Goal: Transaction & Acquisition: Purchase product/service

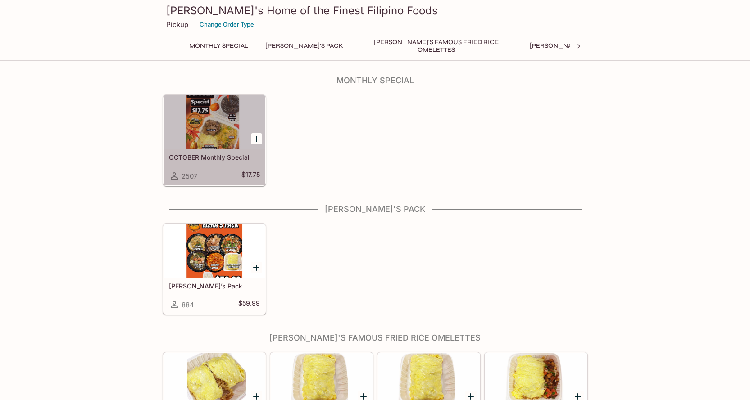
click at [207, 130] on div at bounding box center [214, 122] width 102 height 54
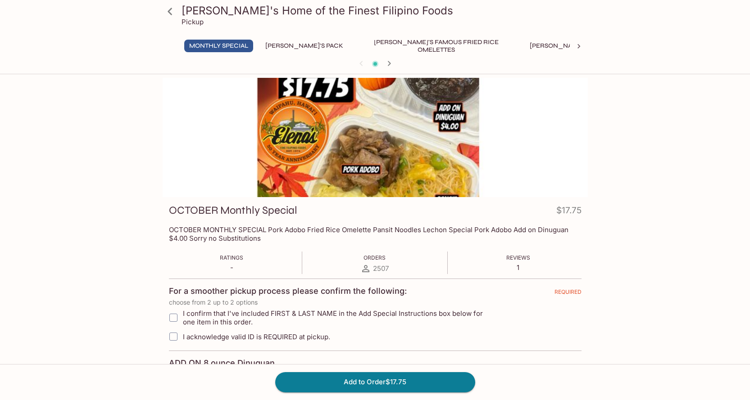
click at [387, 45] on button "[PERSON_NAME]'s Famous Fried Rice Omelettes" at bounding box center [436, 46] width 162 height 13
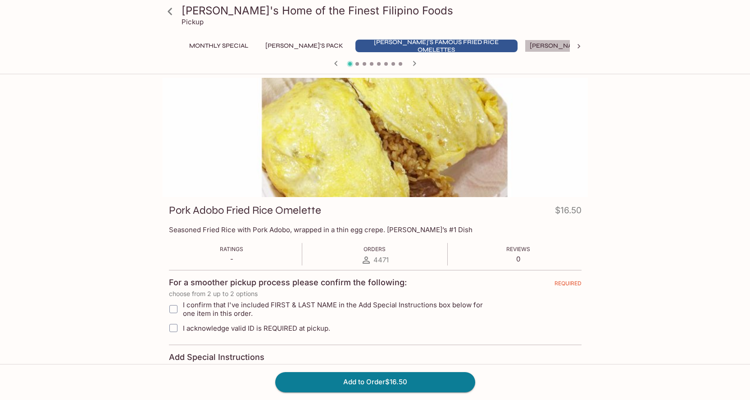
click at [526, 45] on button "[PERSON_NAME]'s Mixed Plates" at bounding box center [581, 46] width 115 height 13
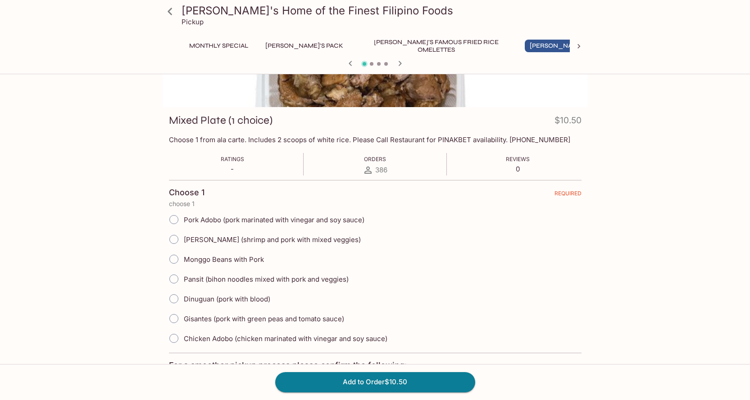
click at [273, 51] on button "[PERSON_NAME]'s Pack" at bounding box center [304, 46] width 88 height 13
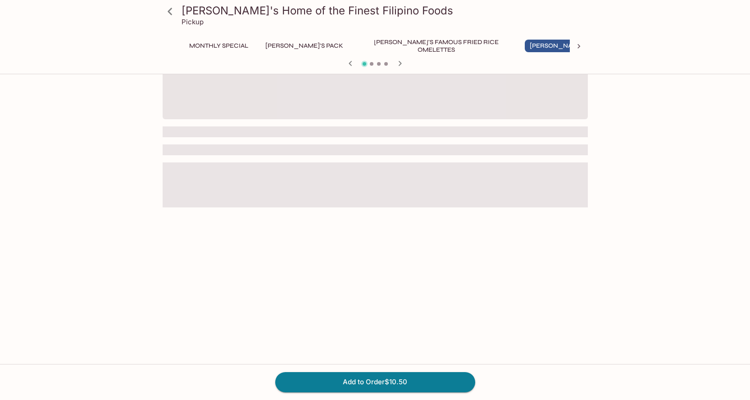
scroll to position [90, 0]
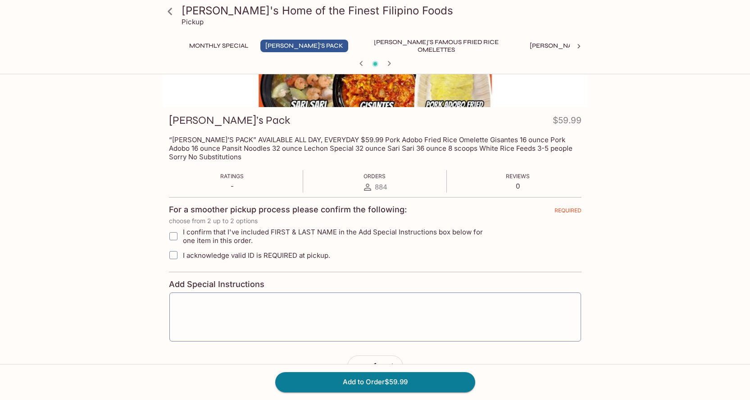
click at [216, 48] on button "Monthly Special" at bounding box center [218, 46] width 69 height 13
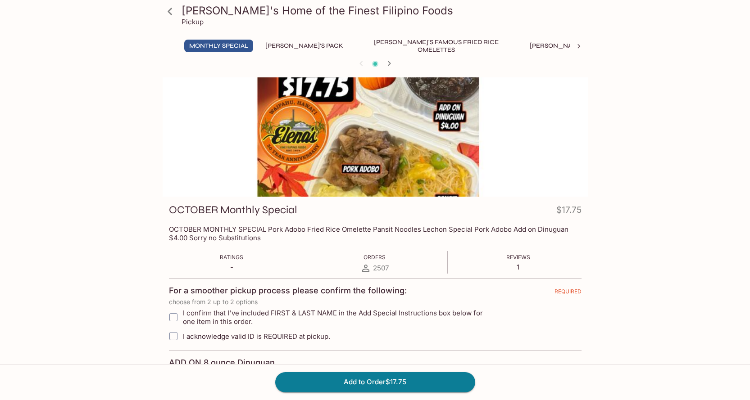
scroll to position [0, 0]
click at [383, 48] on button "[PERSON_NAME]'s Famous Fried Rice Omelettes" at bounding box center [436, 46] width 162 height 13
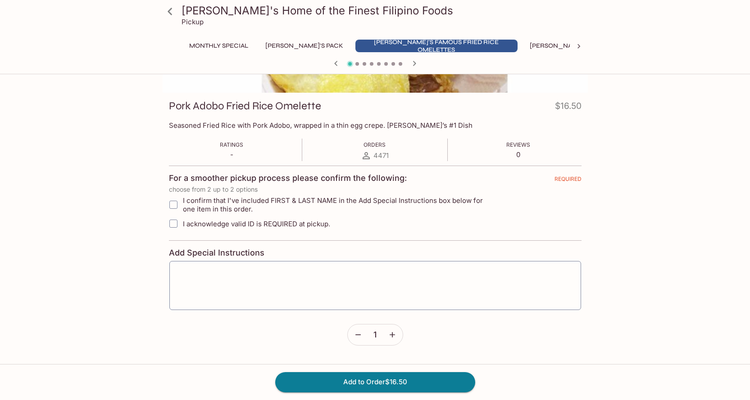
scroll to position [116, 0]
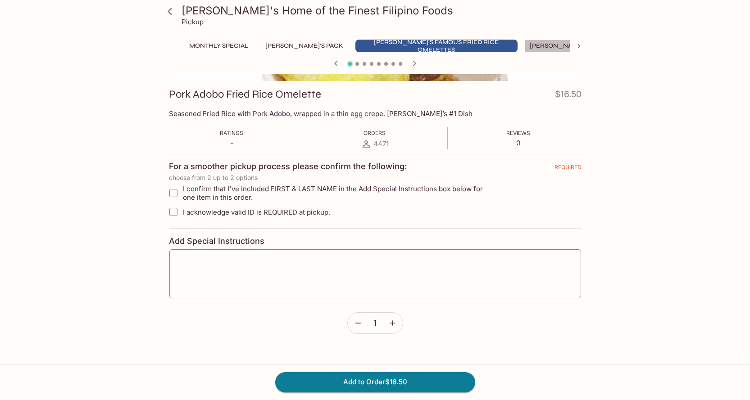
click at [524, 45] on button "[PERSON_NAME]'s Mixed Plates" at bounding box center [581, 46] width 115 height 13
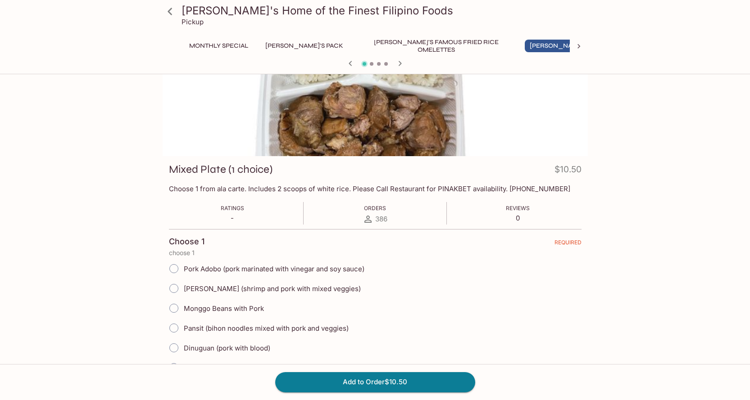
scroll to position [0, 0]
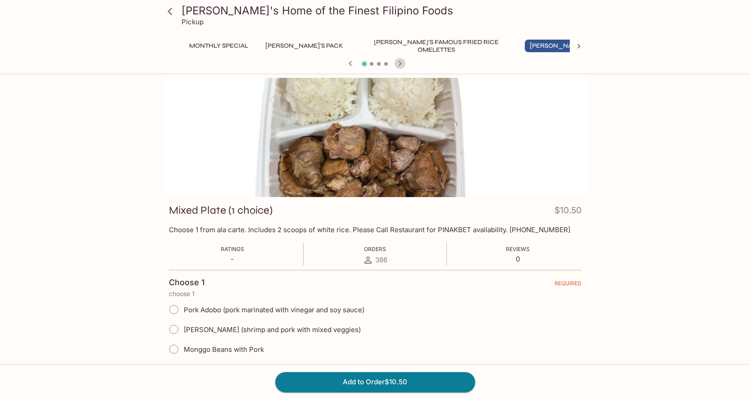
click at [402, 64] on icon "button" at bounding box center [399, 63] width 11 height 11
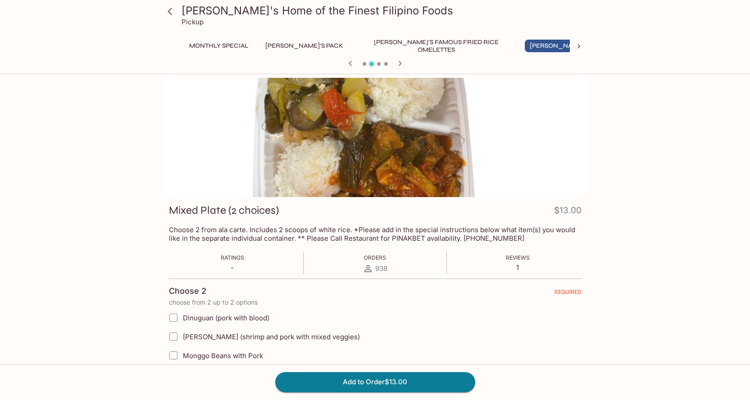
click at [399, 61] on icon "button" at bounding box center [399, 63] width 11 height 11
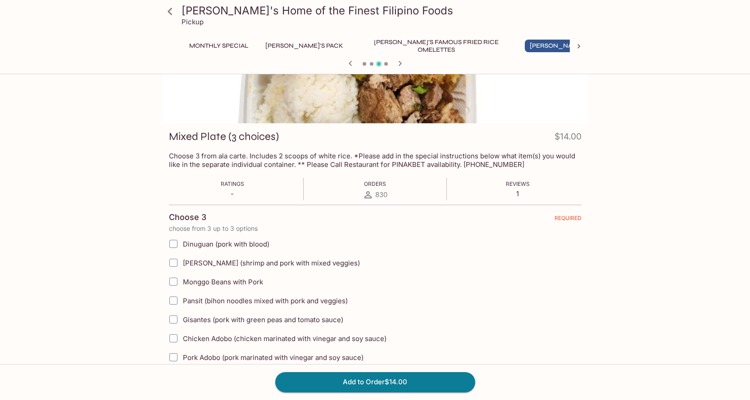
scroll to position [90, 0]
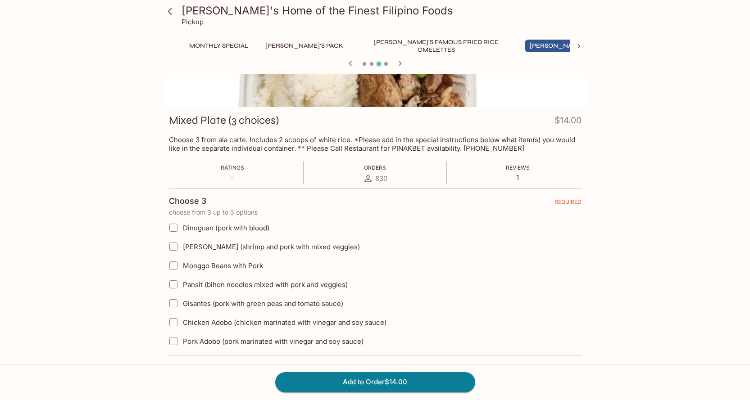
click at [398, 62] on icon "button" at bounding box center [399, 63] width 11 height 11
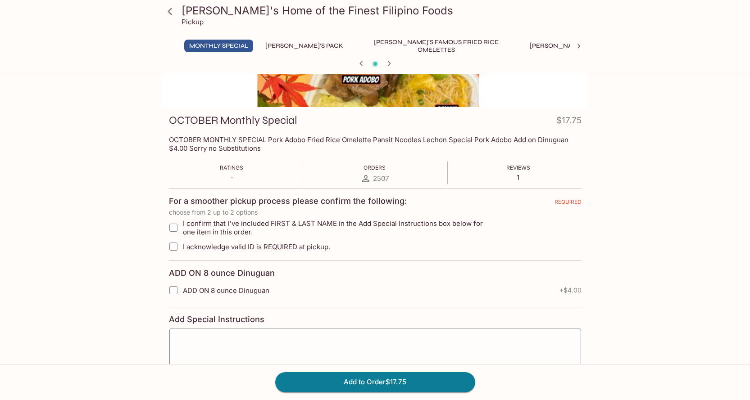
click at [398, 62] on div at bounding box center [375, 65] width 432 height 14
click at [361, 63] on icon "button" at bounding box center [361, 63] width 11 height 11
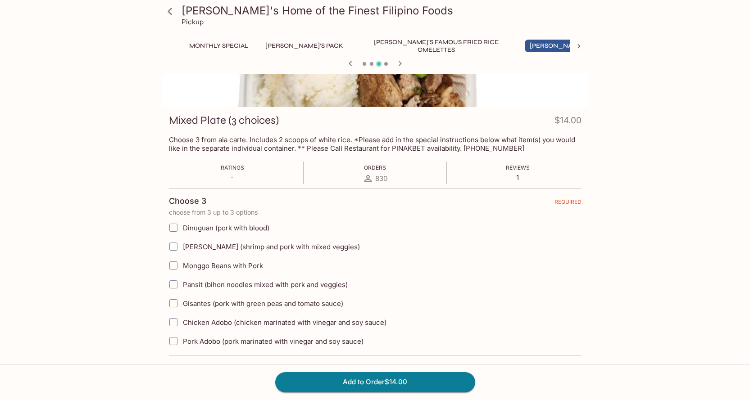
click at [577, 44] on icon at bounding box center [578, 46] width 9 height 9
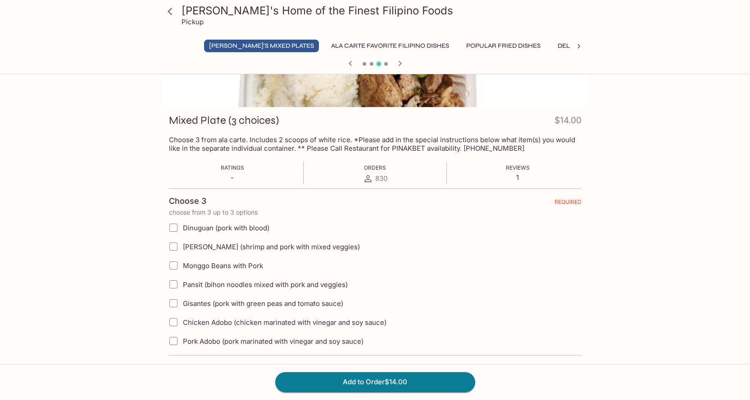
scroll to position [0, 344]
click at [330, 46] on button "Ala Carte Favorite Filipino Dishes" at bounding box center [367, 46] width 128 height 13
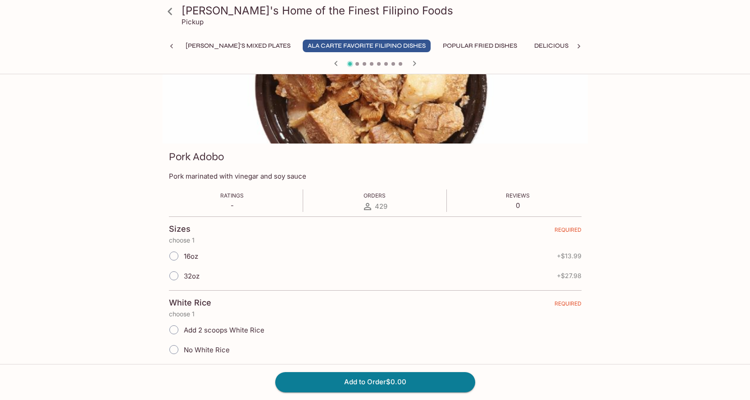
scroll to position [90, 0]
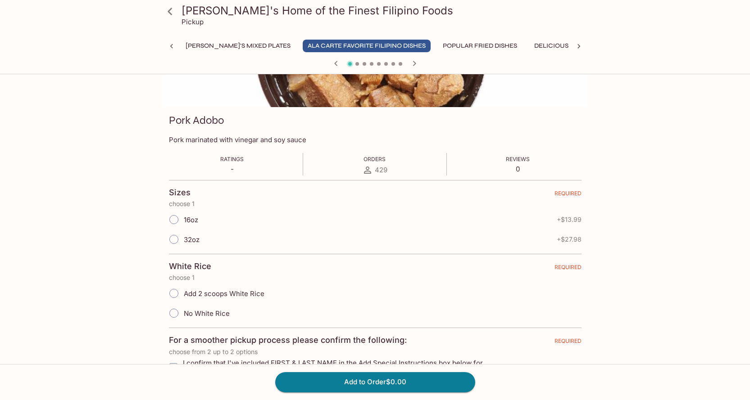
click at [303, 44] on button "Ala Carte Favorite Filipino Dishes" at bounding box center [367, 46] width 128 height 13
click at [412, 62] on icon "button" at bounding box center [414, 63] width 11 height 11
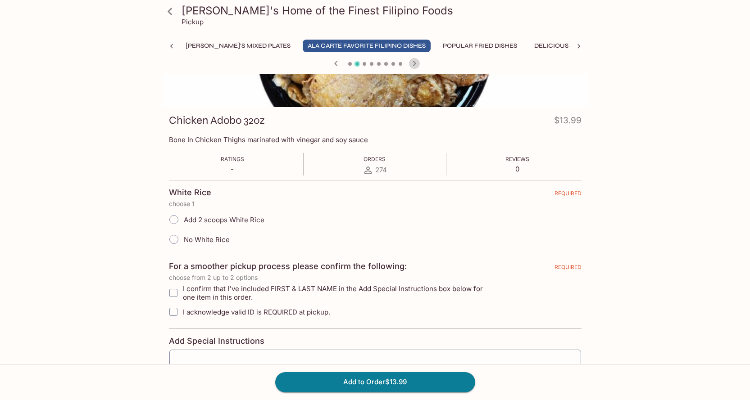
click at [416, 65] on icon "button" at bounding box center [414, 63] width 11 height 11
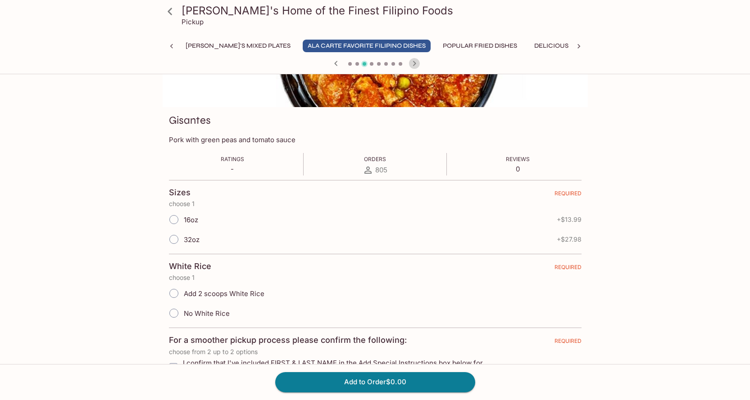
click at [416, 65] on icon "button" at bounding box center [414, 63] width 11 height 11
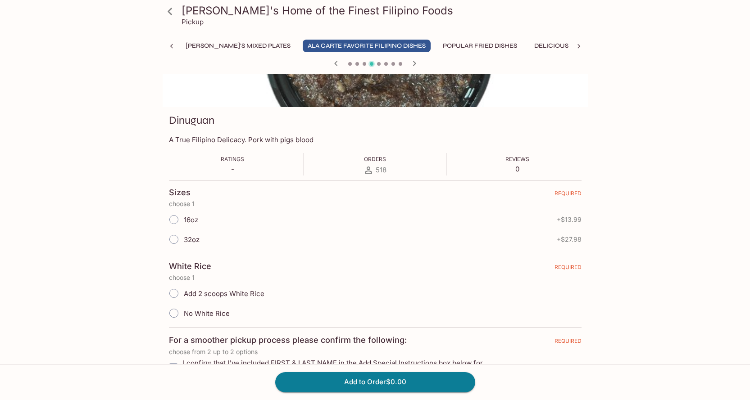
click at [416, 65] on icon "button" at bounding box center [414, 63] width 11 height 11
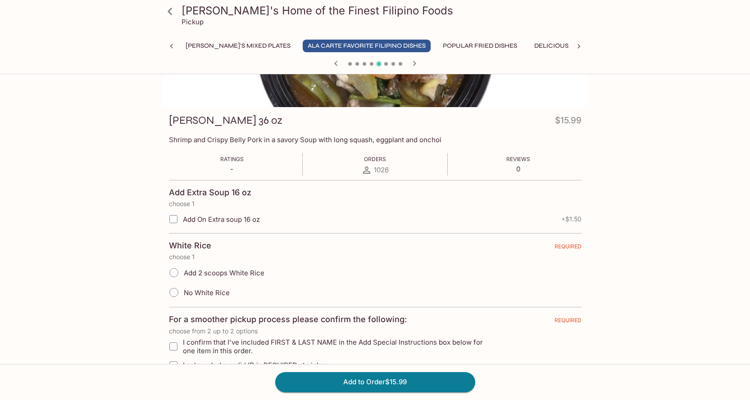
click at [416, 65] on icon "button" at bounding box center [414, 63] width 11 height 11
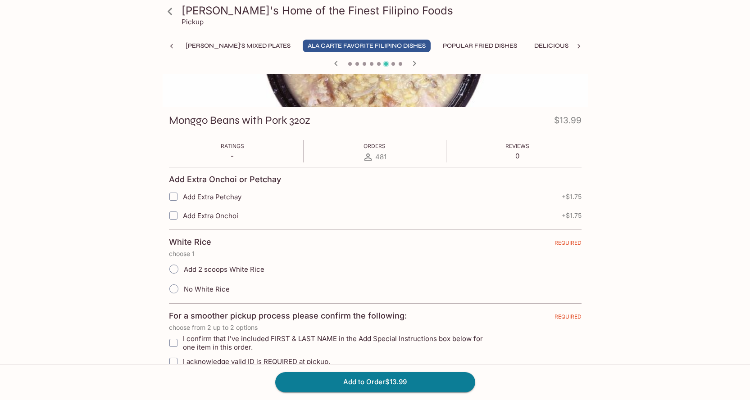
click at [416, 65] on icon "button" at bounding box center [414, 63] width 11 height 11
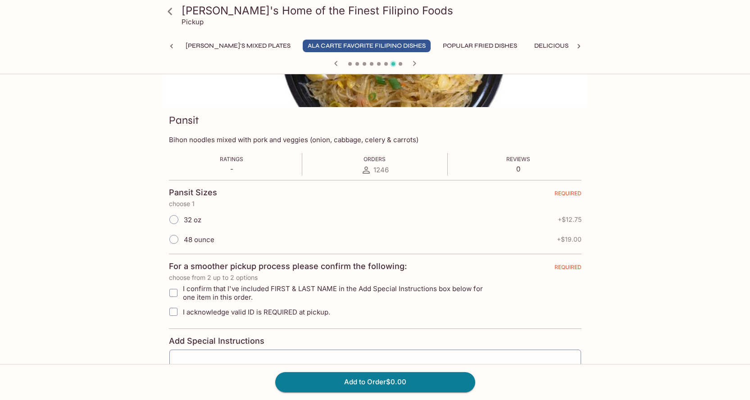
click at [416, 65] on icon "button" at bounding box center [414, 63] width 11 height 11
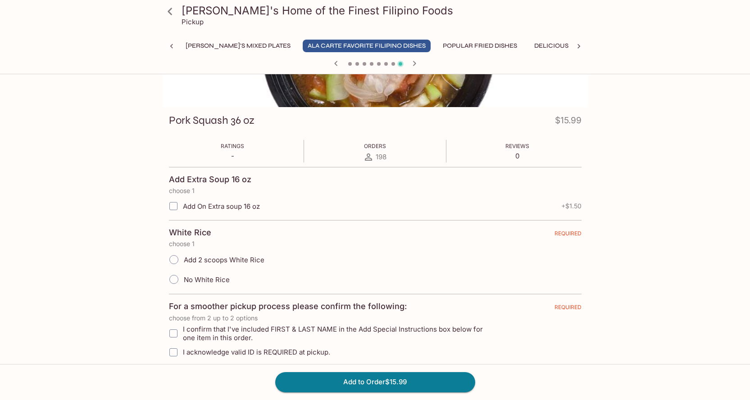
scroll to position [45, 0]
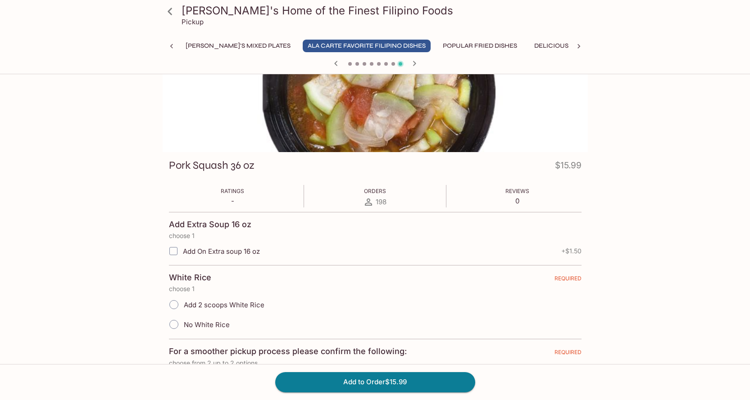
click at [414, 62] on icon "button" at bounding box center [413, 63] width 3 height 5
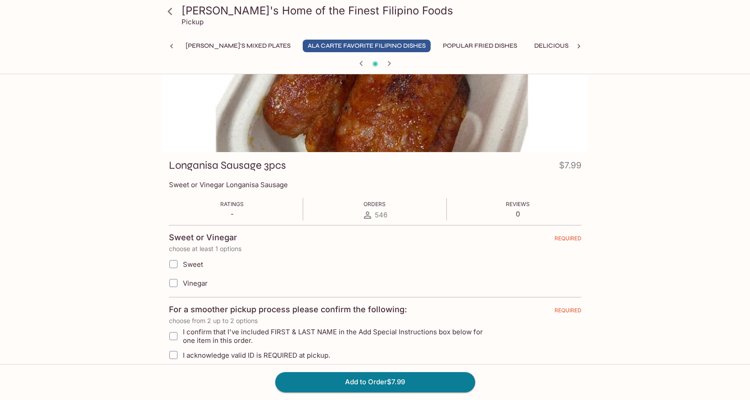
click at [414, 62] on div at bounding box center [375, 65] width 432 height 14
click at [169, 9] on icon at bounding box center [169, 11] width 5 height 7
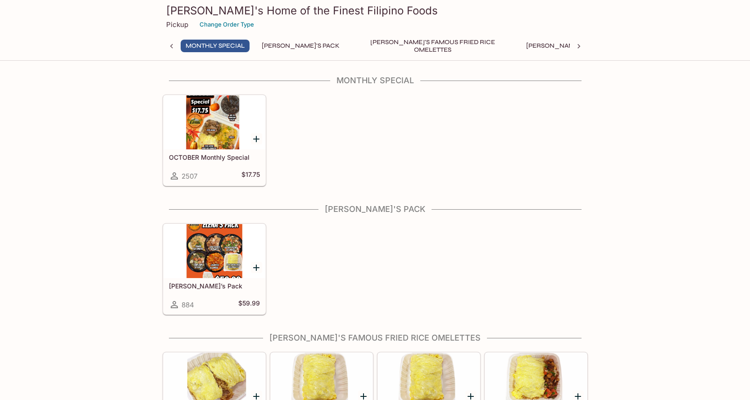
click at [223, 129] on div at bounding box center [214, 122] width 102 height 54
